Goal: Task Accomplishment & Management: Use online tool/utility

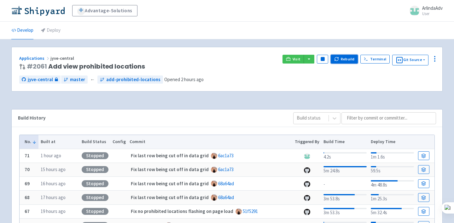
click at [340, 58] on button "Rebuild" at bounding box center [344, 59] width 27 height 9
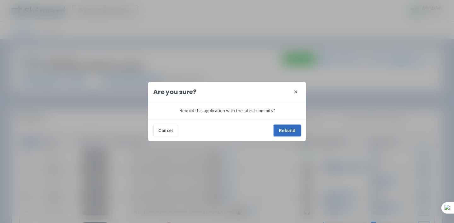
click at [289, 127] on button "Rebuild" at bounding box center [287, 130] width 27 height 11
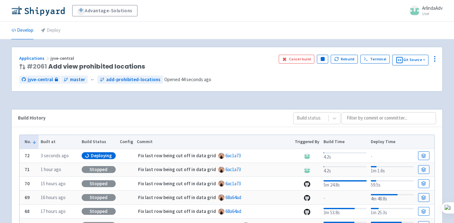
click at [240, 54] on div "Applications jyve-central # 2061 Add view prohibited locations Cancel build Pau…" at bounding box center [227, 69] width 431 height 44
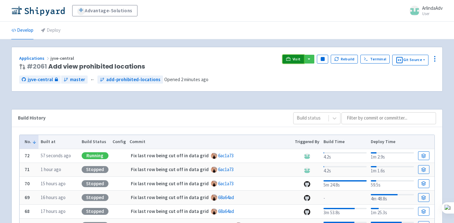
click at [296, 61] on span "Visit" at bounding box center [296, 59] width 8 height 5
